Goal: Transaction & Acquisition: Download file/media

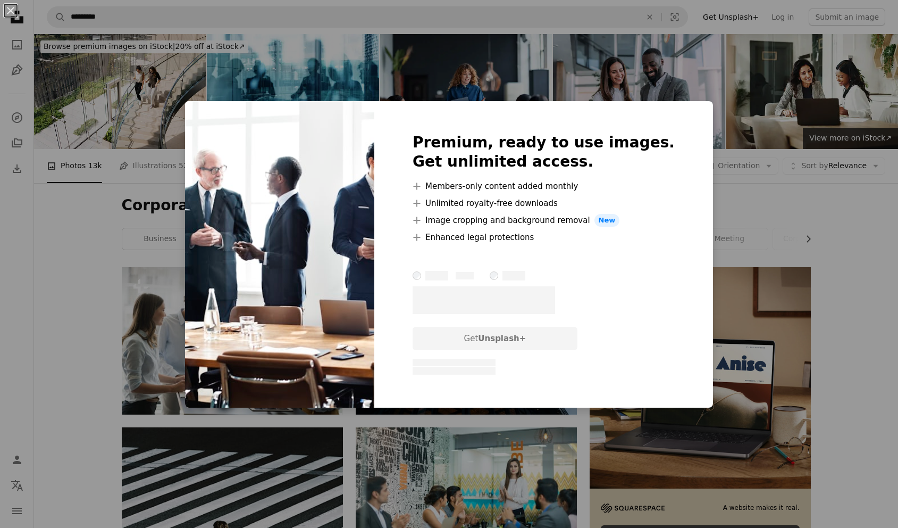
scroll to position [3022, 0]
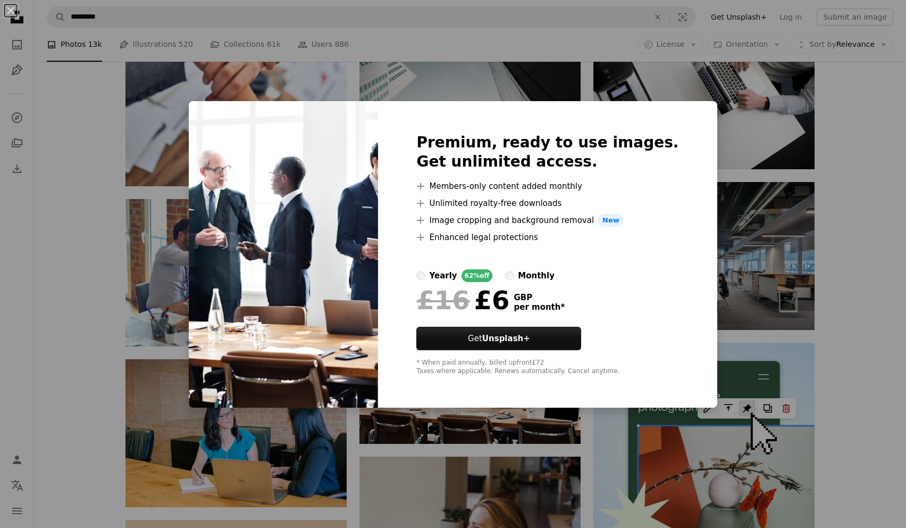
click at [821, 149] on div "An X shape Premium, ready to use images. Get unlimited access. A plus sign Memb…" at bounding box center [453, 264] width 906 height 528
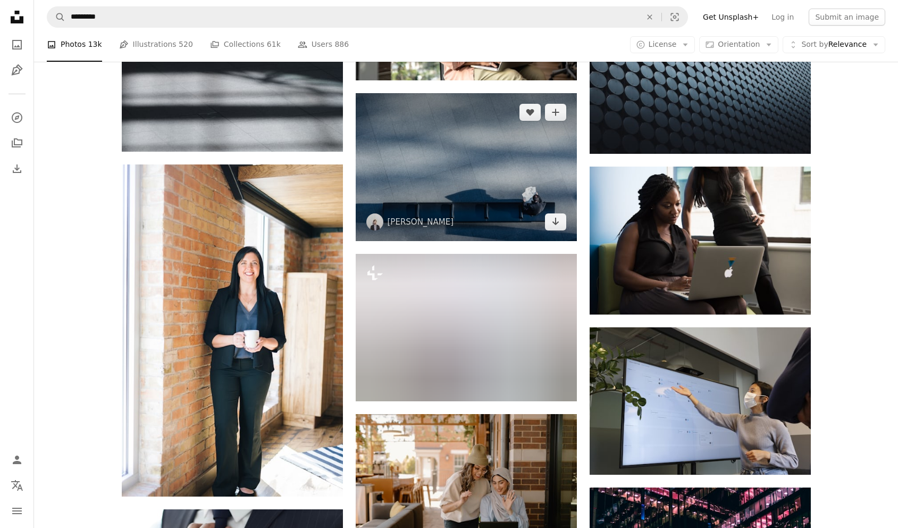
scroll to position [5963, 0]
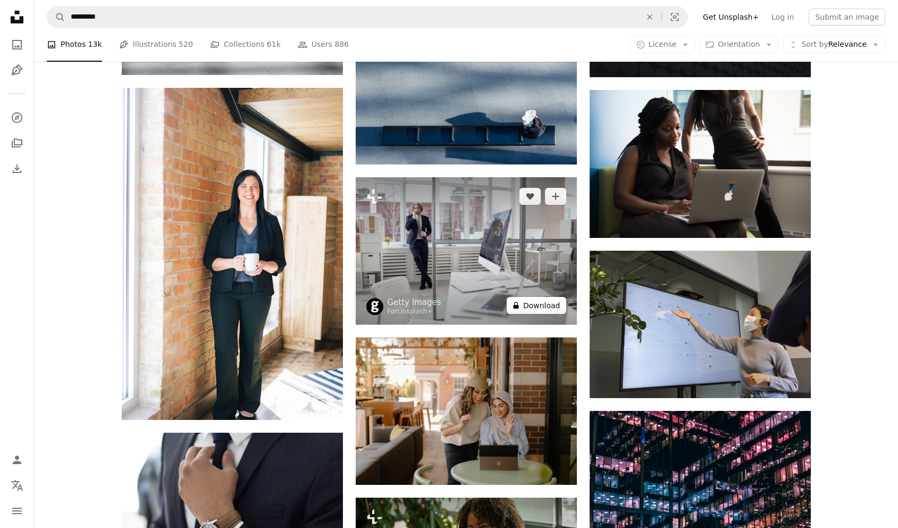
click at [550, 304] on button "A lock Download" at bounding box center [537, 305] width 60 height 17
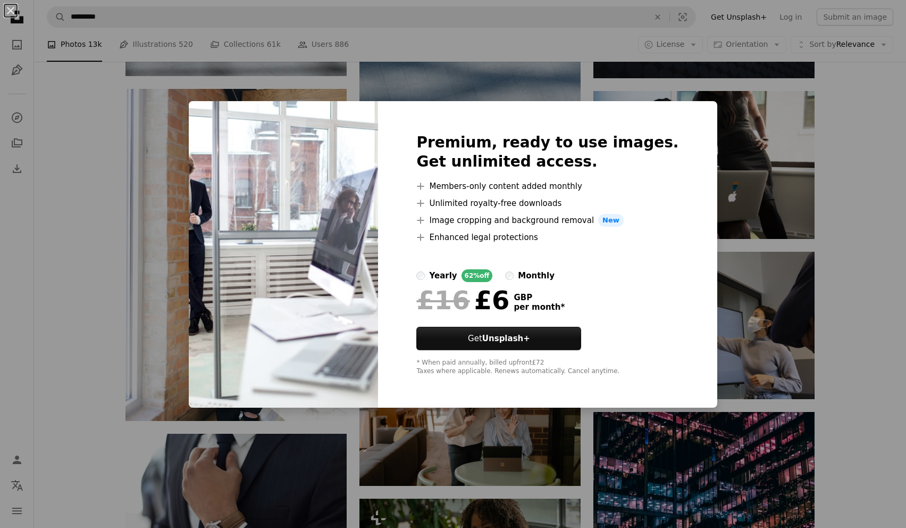
click at [870, 245] on div "An X shape Premium, ready to use images. Get unlimited access. A plus sign Memb…" at bounding box center [453, 264] width 906 height 528
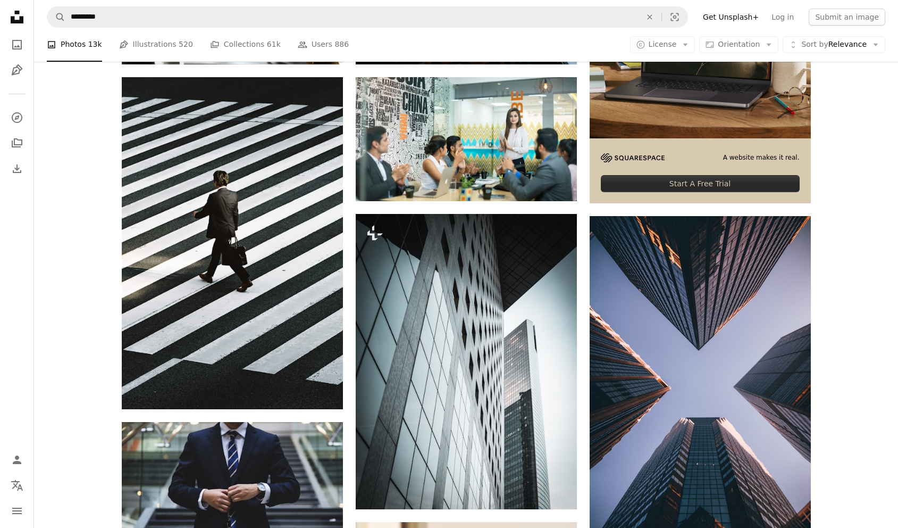
scroll to position [5, 0]
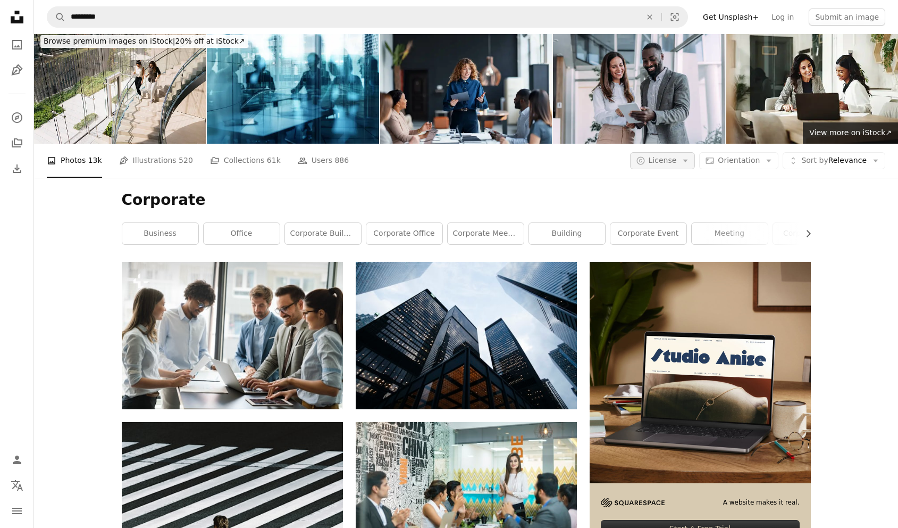
click at [677, 158] on span "License" at bounding box center [663, 160] width 28 height 9
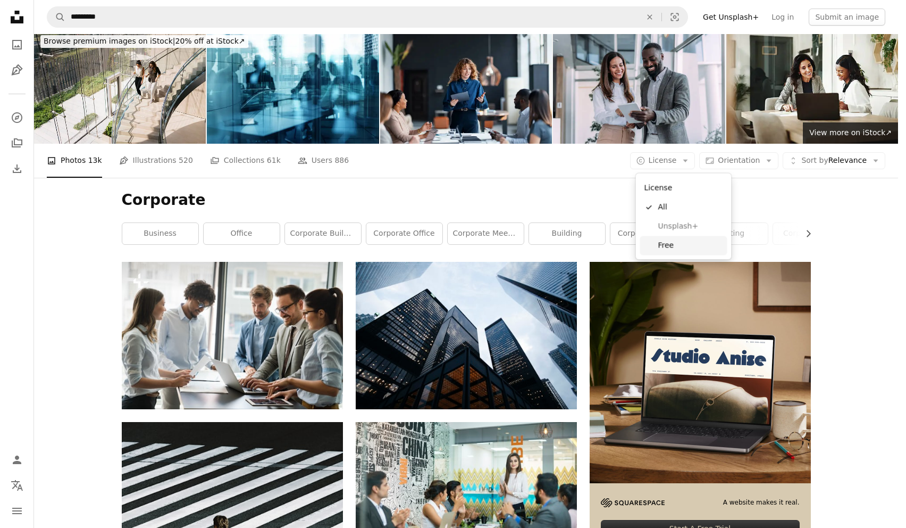
click at [685, 252] on link "Free" at bounding box center [683, 245] width 87 height 19
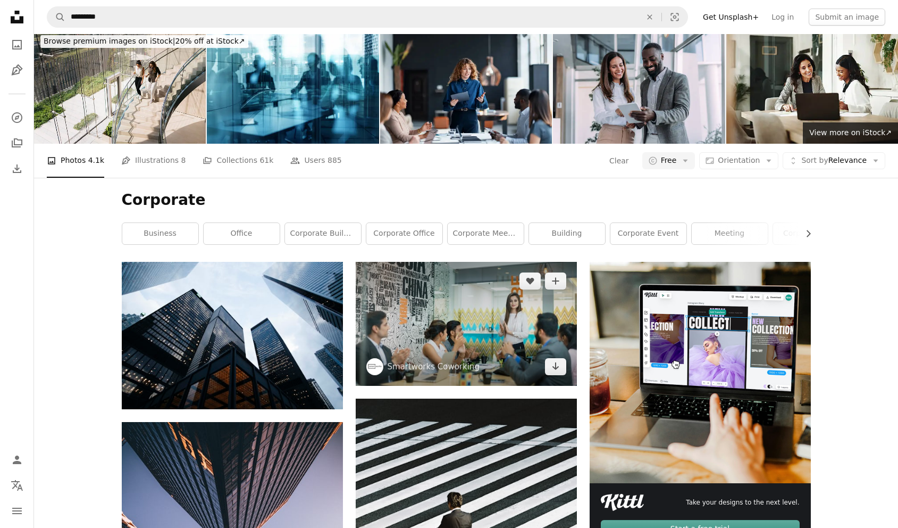
scroll to position [1733, 0]
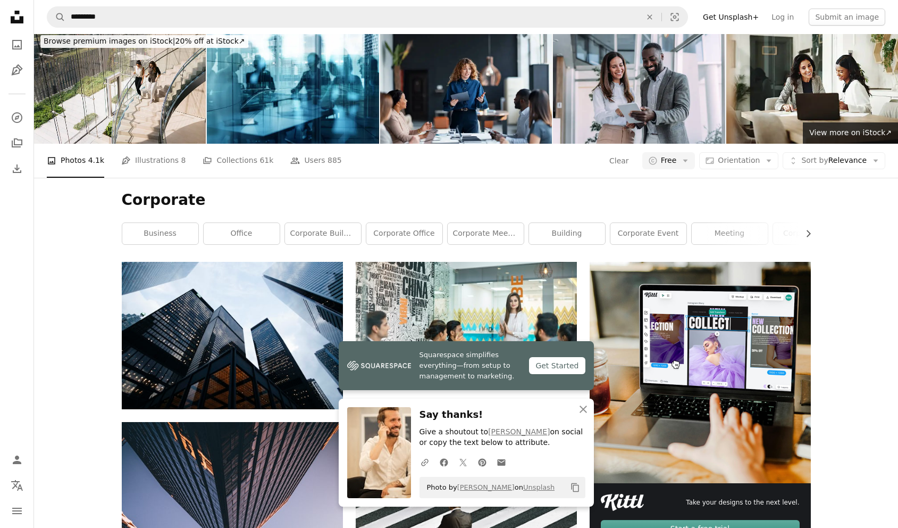
click at [586, 416] on button "An X shape Close" at bounding box center [583, 408] width 21 height 21
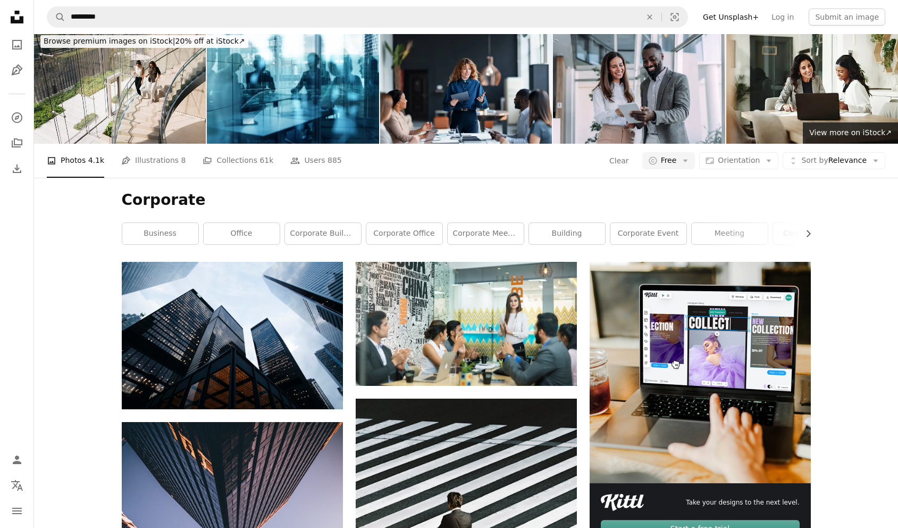
scroll to position [6037, 0]
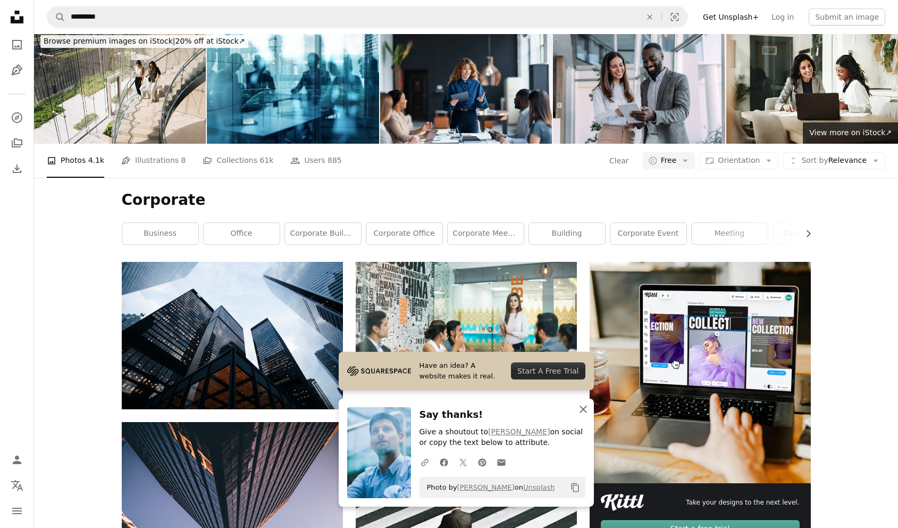
click at [579, 404] on icon "An X shape" at bounding box center [583, 409] width 13 height 13
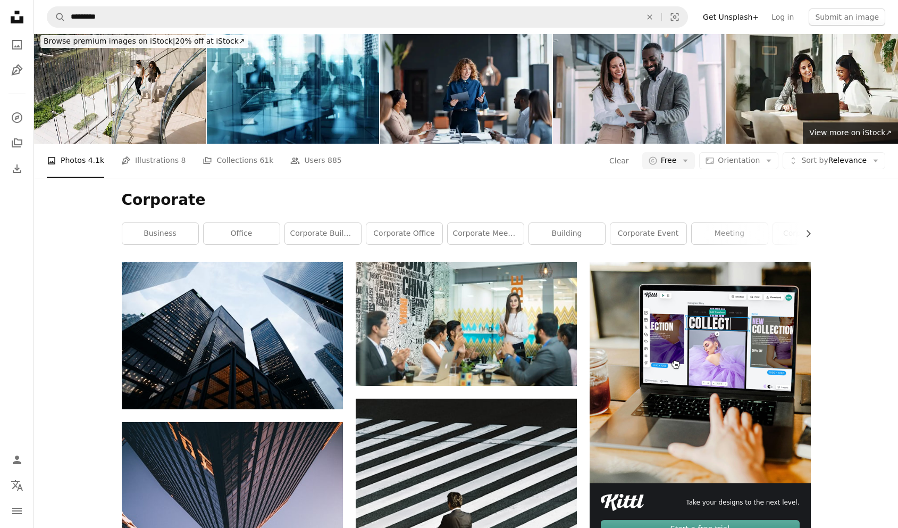
scroll to position [7037, 0]
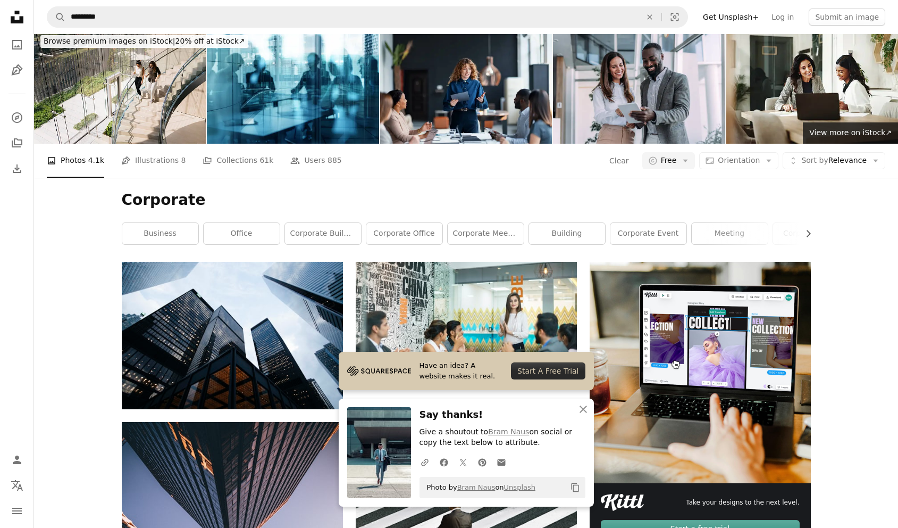
scroll to position [7305, 0]
click at [582, 408] on icon "button" at bounding box center [583, 408] width 7 height 7
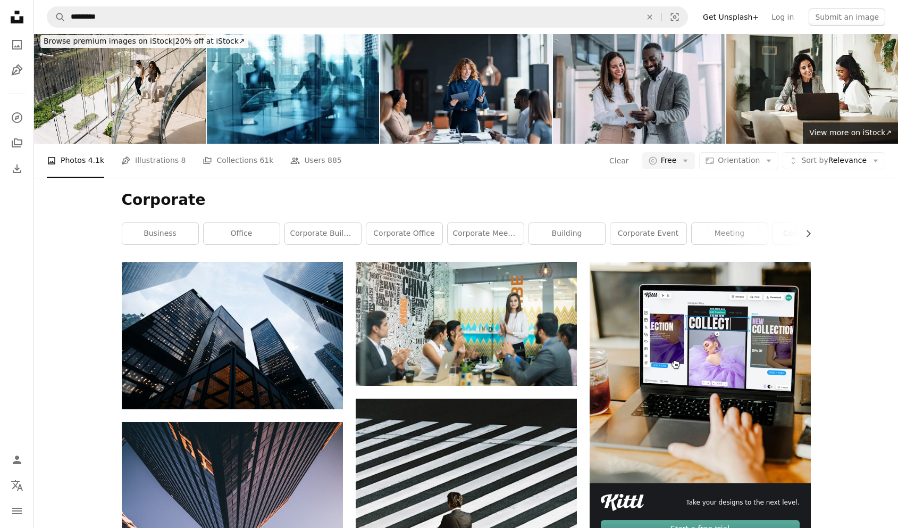
scroll to position [9467, 0]
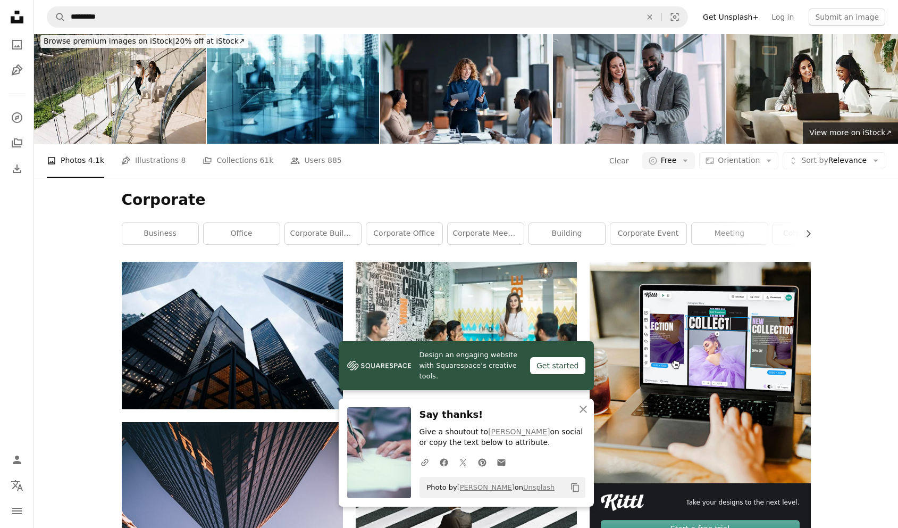
scroll to position [9661, 0]
click at [583, 405] on button "An X shape Close" at bounding box center [583, 408] width 21 height 21
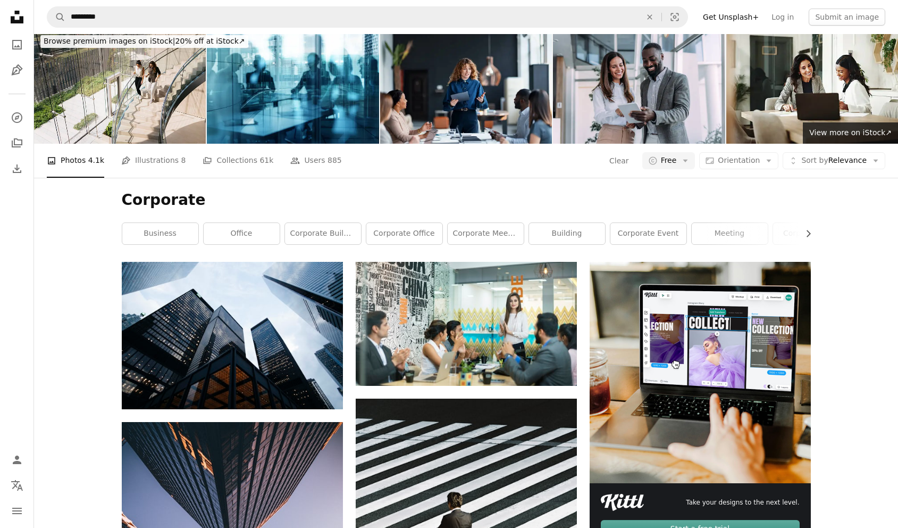
scroll to position [19975, 0]
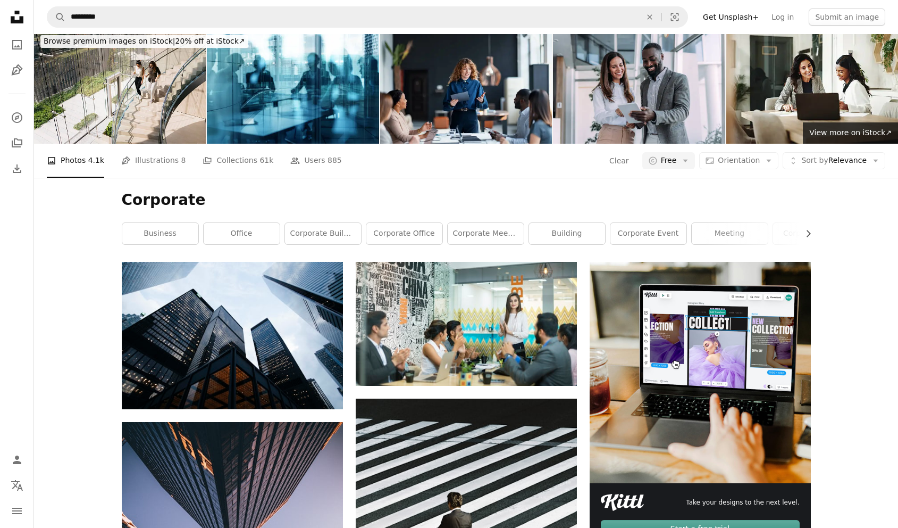
scroll to position [100453, 0]
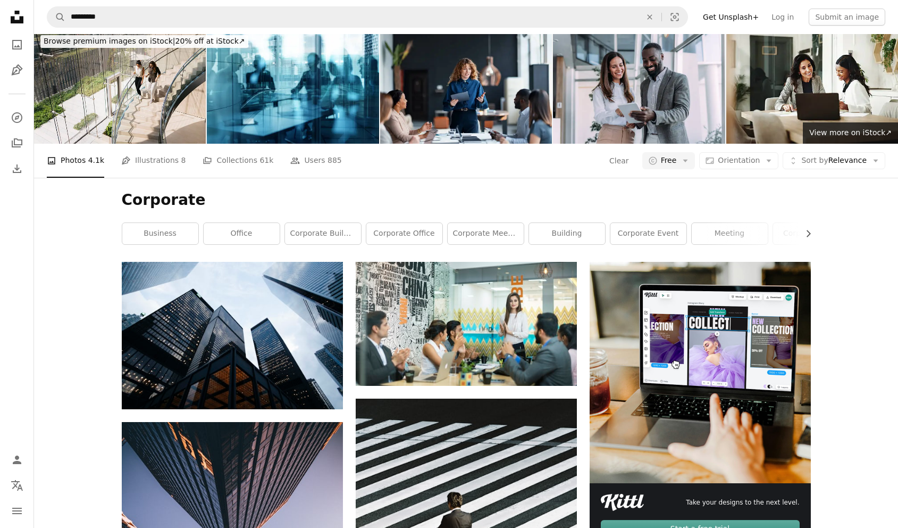
scroll to position [11050, 0]
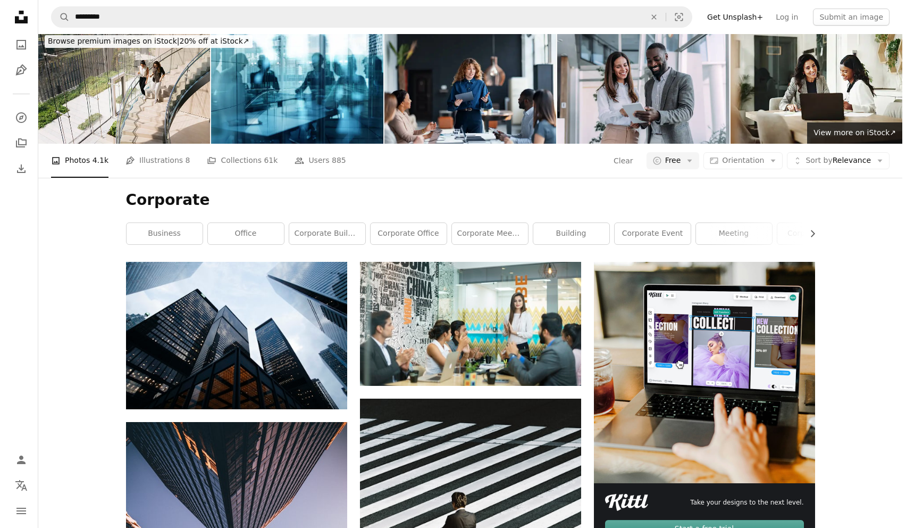
scroll to position [2927, 0]
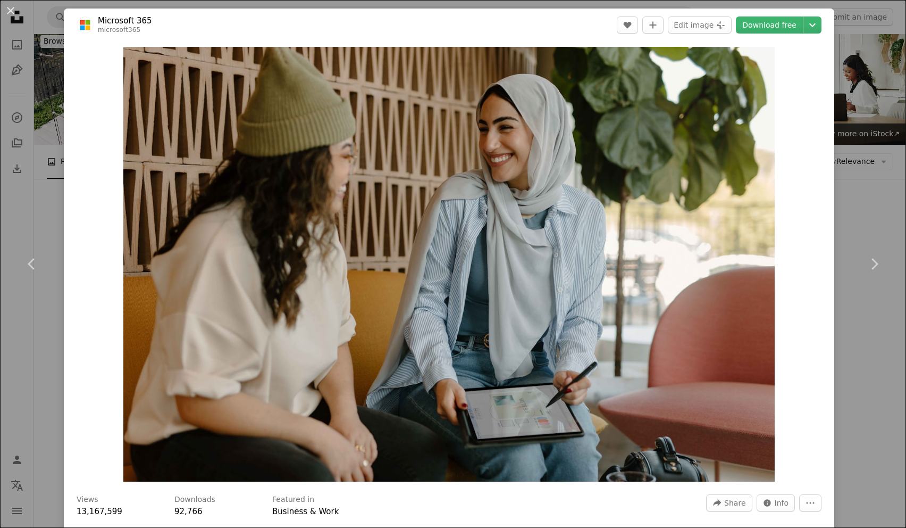
click at [861, 174] on div "An X shape Chevron left Chevron right Microsoft 365 microsoft365 A heart A plus…" at bounding box center [453, 264] width 906 height 528
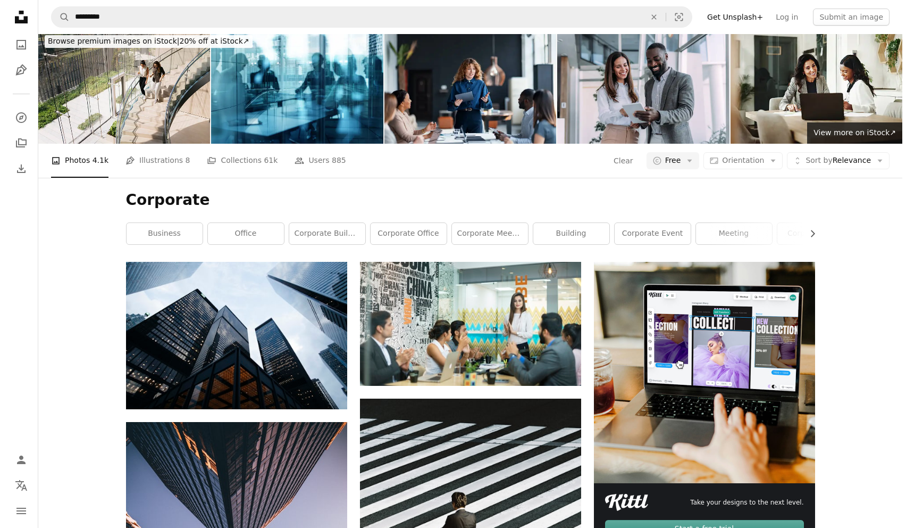
scroll to position [2777, 0]
